Goal: Task Accomplishment & Management: Manage account settings

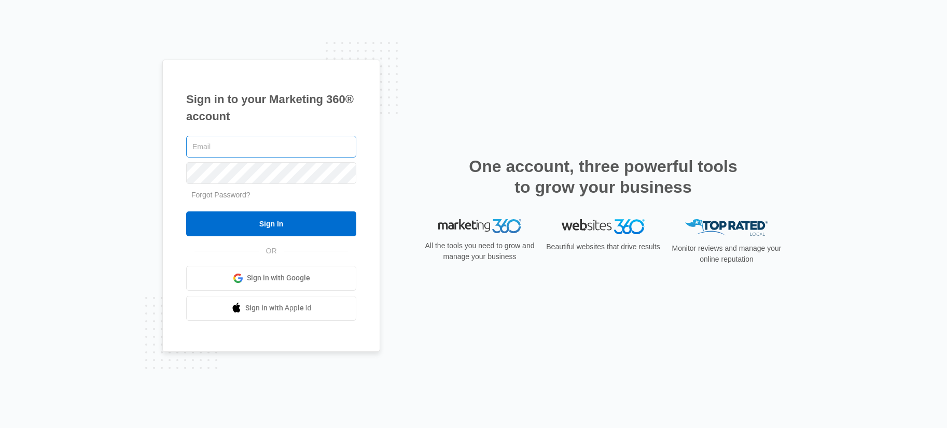
click at [226, 146] on input "text" at bounding box center [271, 147] width 170 height 22
type input "[PERSON_NAME][EMAIL_ADDRESS][PERSON_NAME][DOMAIN_NAME]"
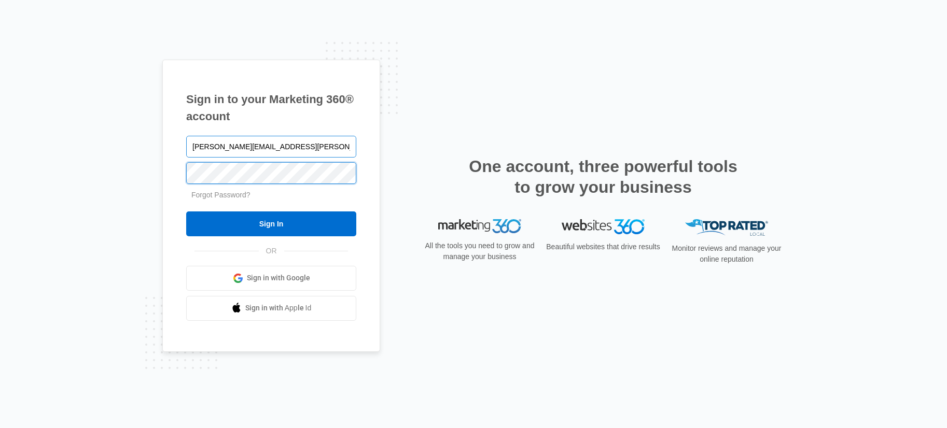
click at [186, 212] on input "Sign In" at bounding box center [271, 224] width 170 height 25
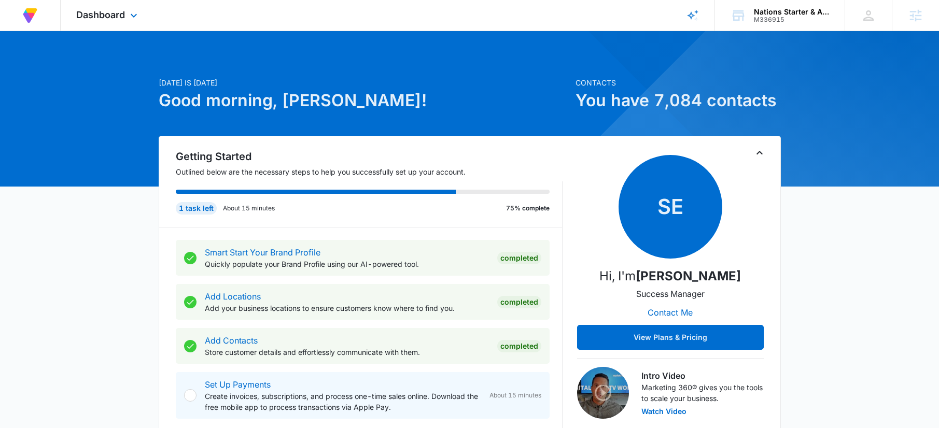
click at [523, 20] on div "At Volusion, we work hard to [PERSON_NAME] a great work environment where every…" at bounding box center [469, 15] width 939 height 31
click at [779, 19] on div "M336915" at bounding box center [792, 19] width 76 height 7
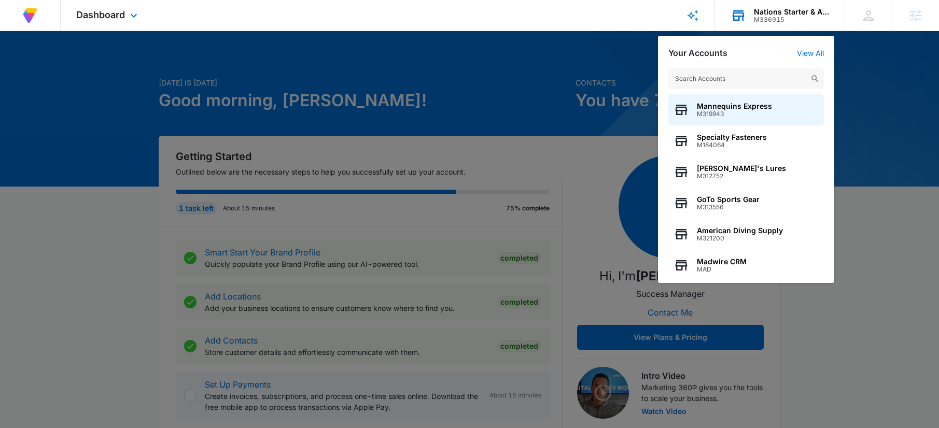
click at [685, 79] on input "text" at bounding box center [747, 78] width 156 height 21
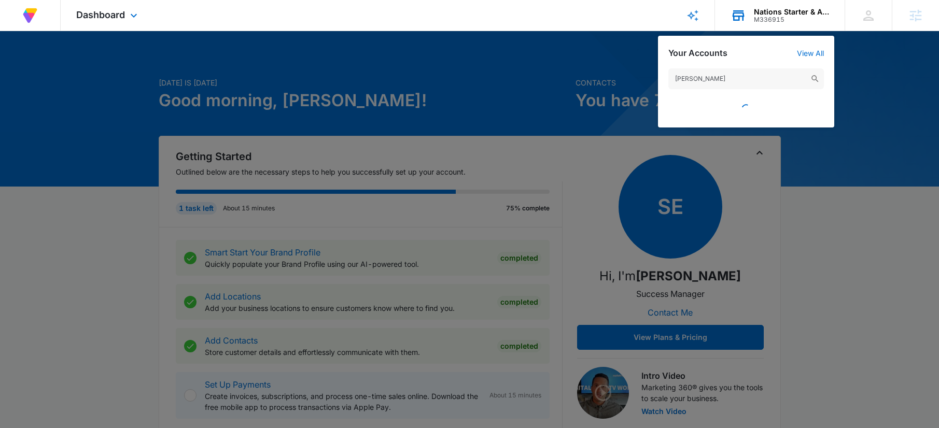
type input "[PERSON_NAME]"
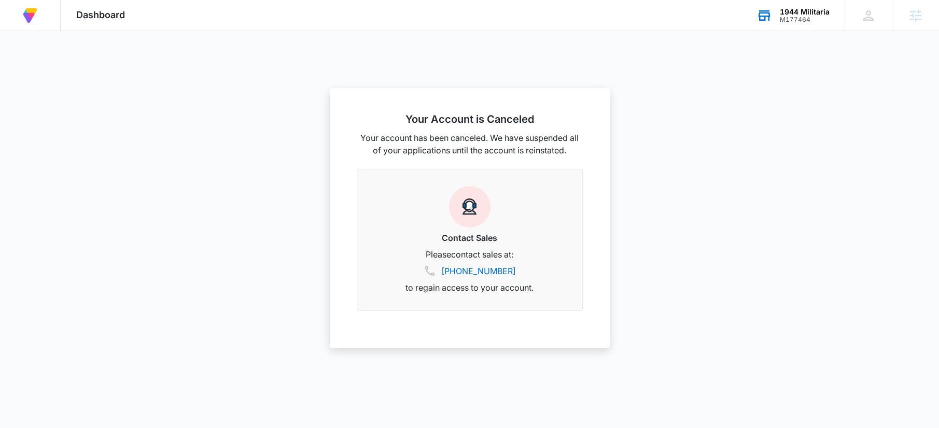
click at [798, 21] on div "M177464" at bounding box center [805, 19] width 50 height 7
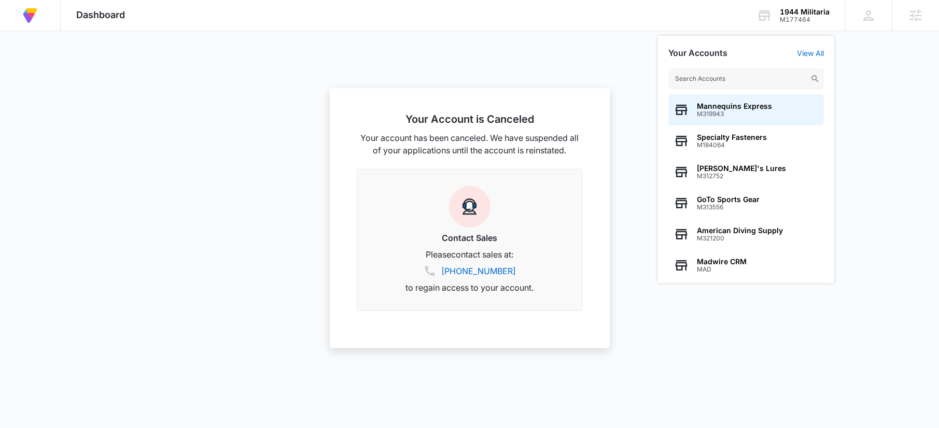
click at [722, 81] on input "text" at bounding box center [747, 78] width 156 height 21
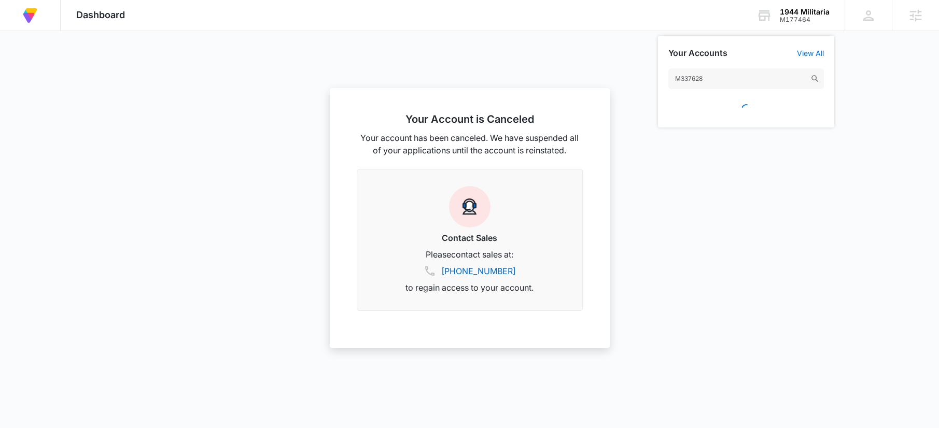
type input "M337628"
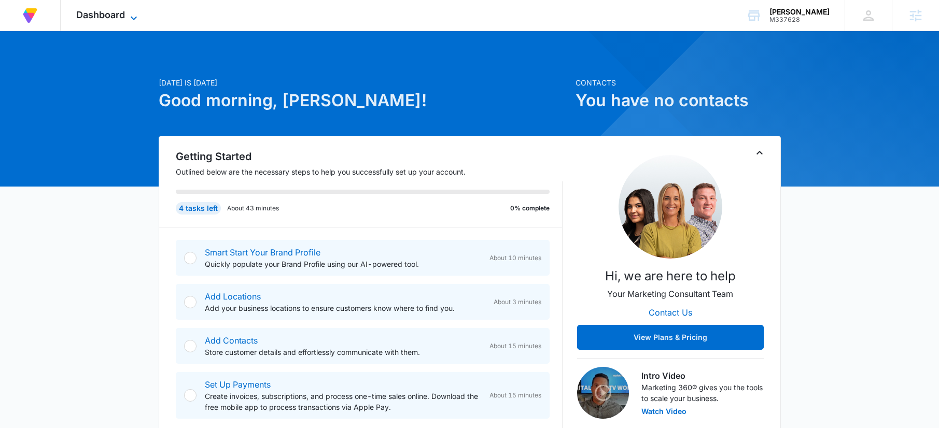
click at [132, 16] on icon at bounding box center [134, 18] width 12 height 12
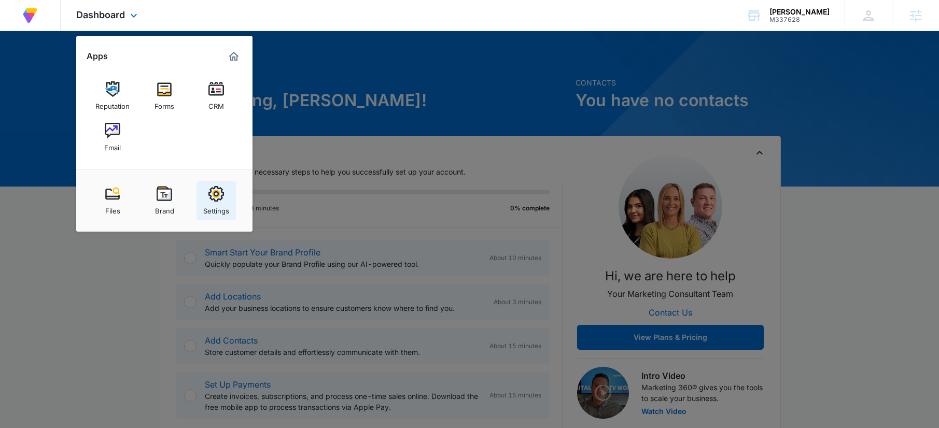
click at [215, 201] on img at bounding box center [216, 194] width 16 height 16
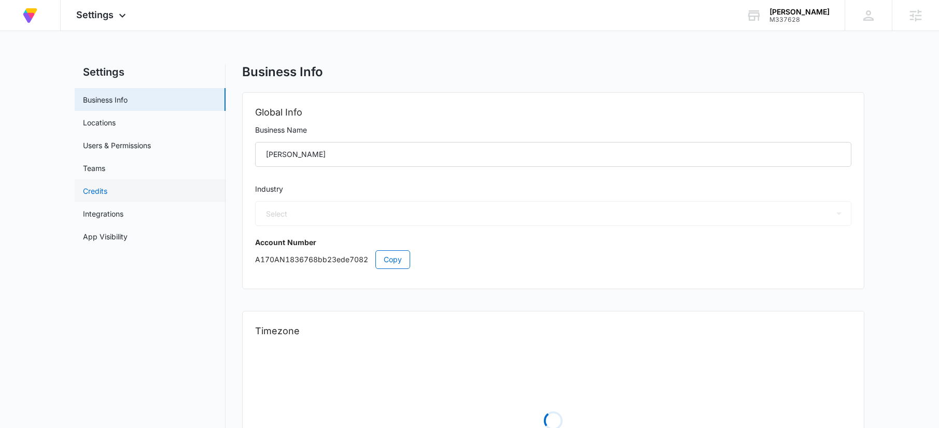
select select "45"
select select "US"
select select "America/[GEOGRAPHIC_DATA]"
click at [99, 143] on link "Users & Permissions" at bounding box center [117, 145] width 68 height 11
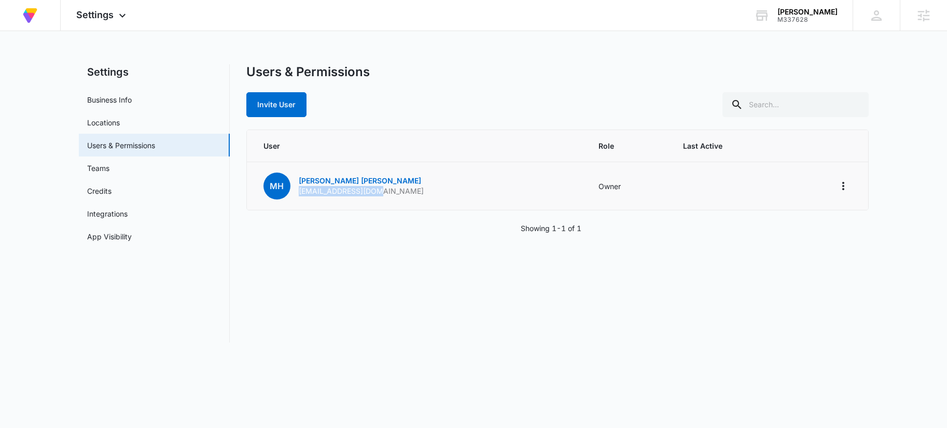
drag, startPoint x: 400, startPoint y: 192, endPoint x: 300, endPoint y: 195, distance: 100.1
click at [300, 195] on td "MH [PERSON_NAME] [EMAIL_ADDRESS][DOMAIN_NAME]" at bounding box center [417, 186] width 340 height 48
copy p "[EMAIL_ADDRESS][DOMAIN_NAME]"
